Goal: Task Accomplishment & Management: Complete application form

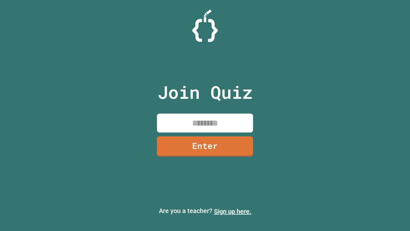
click at [233, 211] on link "Sign up here." at bounding box center [232, 211] width 37 height 8
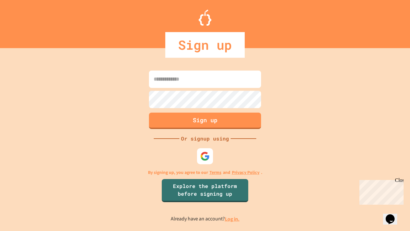
click at [233, 218] on link "Log in." at bounding box center [232, 218] width 15 height 7
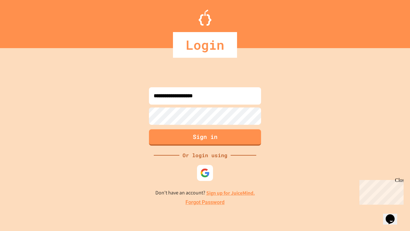
type input "**********"
